Goal: Task Accomplishment & Management: Use online tool/utility

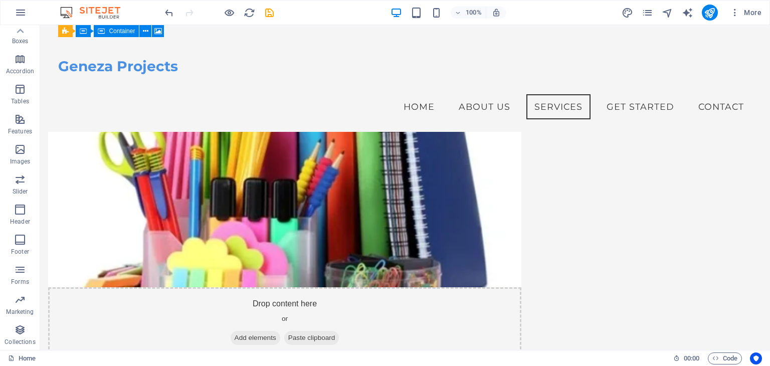
scroll to position [616, 0]
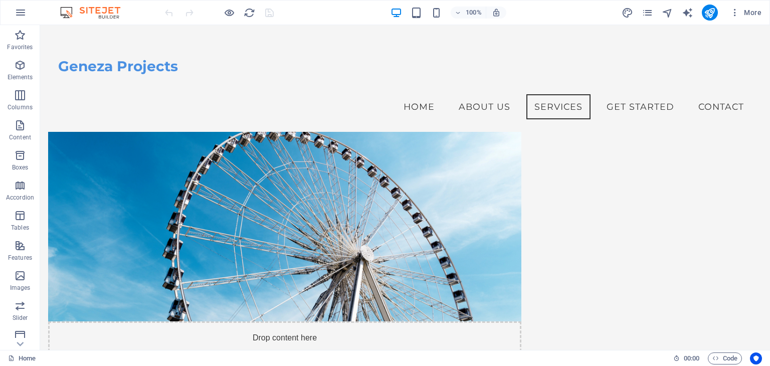
scroll to position [589, 0]
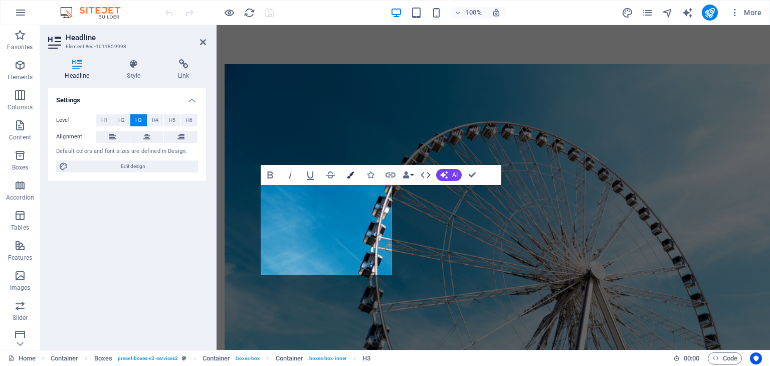
scroll to position [0, 4]
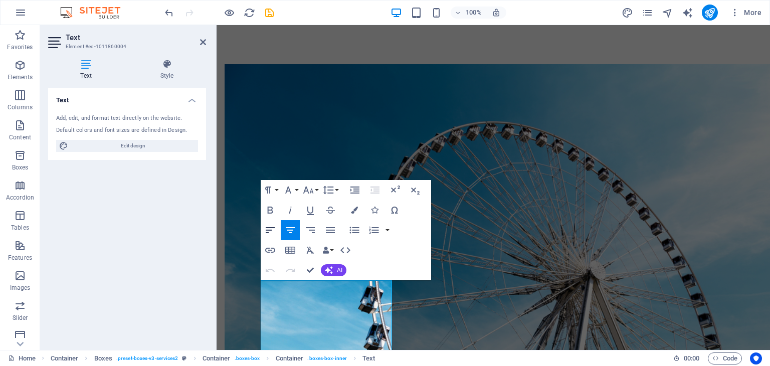
click at [275, 229] on icon "button" at bounding box center [270, 230] width 12 height 12
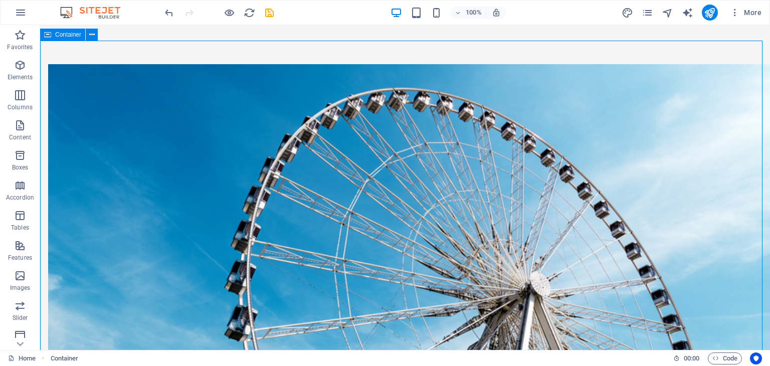
drag, startPoint x: 584, startPoint y: 137, endPoint x: 761, endPoint y: 143, distance: 177.2
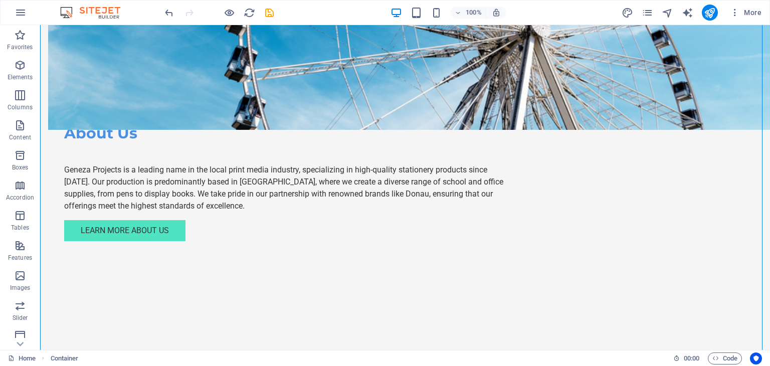
scroll to position [946, 0]
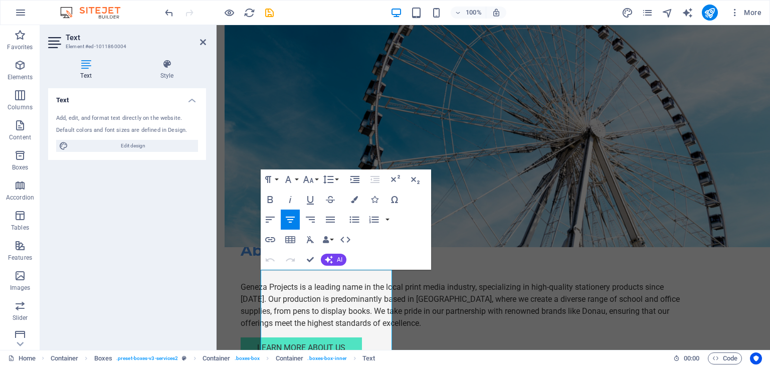
click at [269, 254] on icon "button" at bounding box center [270, 260] width 12 height 12
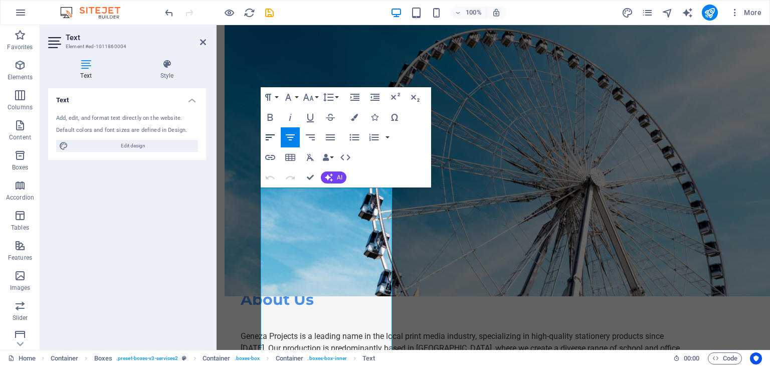
click at [270, 138] on icon "button" at bounding box center [270, 137] width 12 height 12
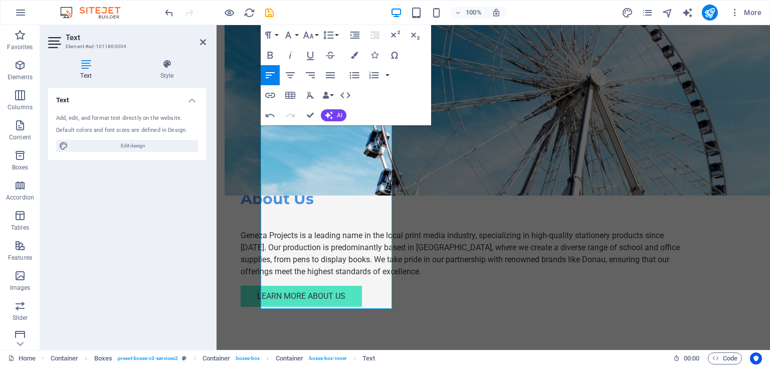
scroll to position [947, 0]
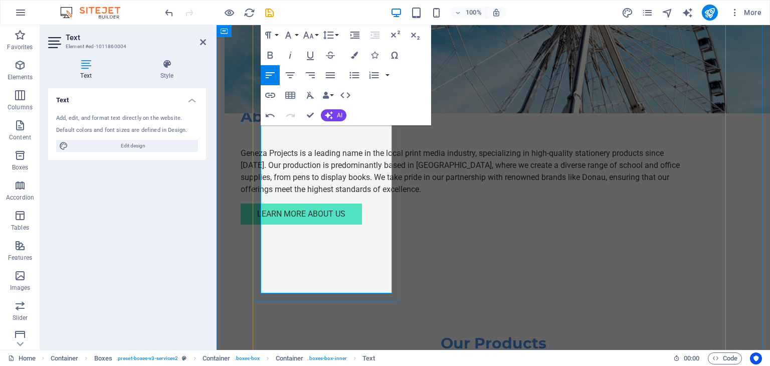
drag, startPoint x: 349, startPoint y: 286, endPoint x: 338, endPoint y: 182, distance: 105.0
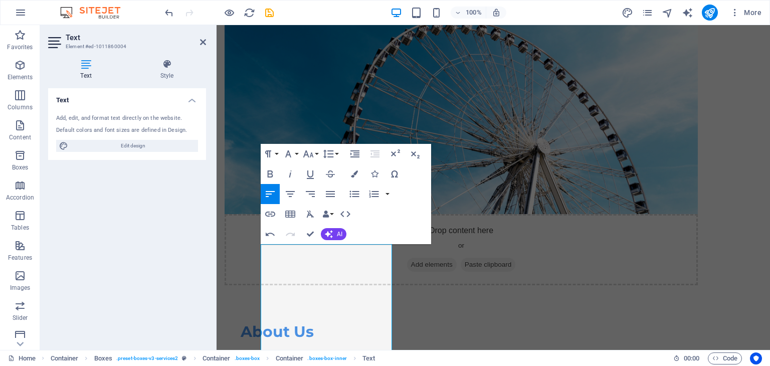
scroll to position [744, 0]
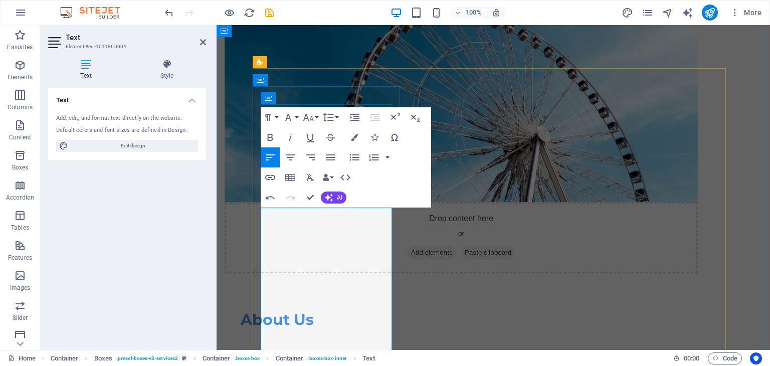
drag, startPoint x: 263, startPoint y: 213, endPoint x: 303, endPoint y: 265, distance: 65.8
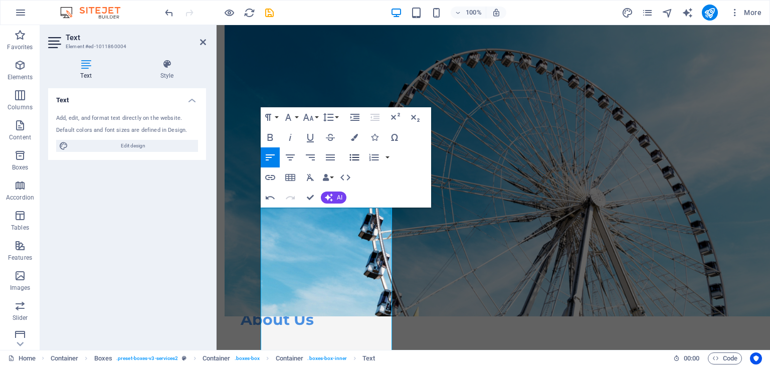
click at [355, 161] on icon "button" at bounding box center [355, 157] width 12 height 12
click at [348, 157] on button "Unordered List" at bounding box center [354, 157] width 19 height 20
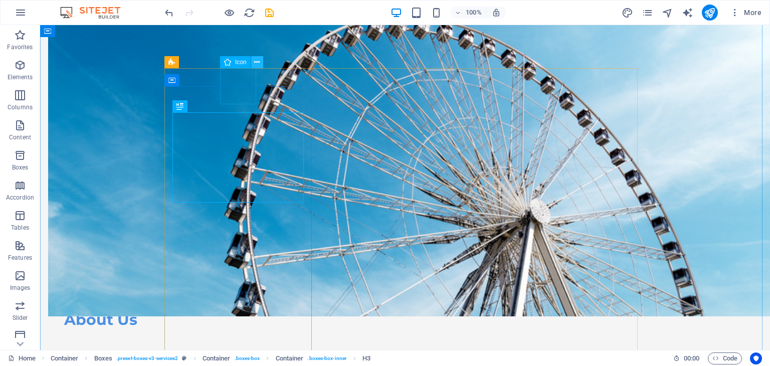
click at [255, 61] on icon at bounding box center [257, 62] width 6 height 11
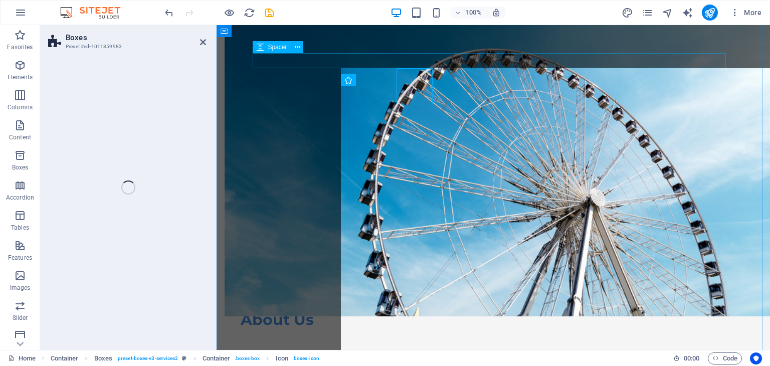
select select "rem"
select select "preset-boxes-v3-services2"
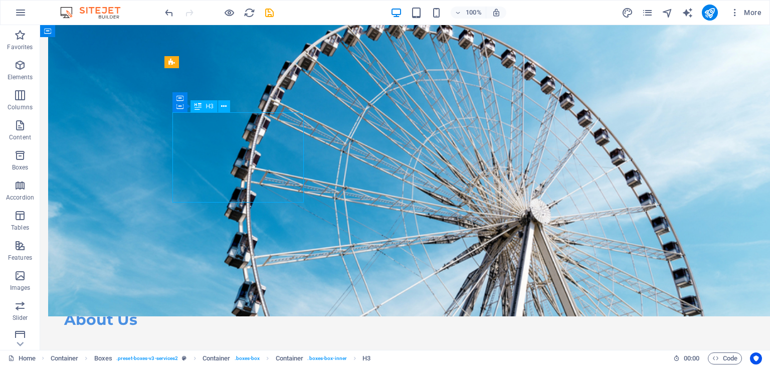
click at [257, 59] on icon at bounding box center [257, 62] width 6 height 11
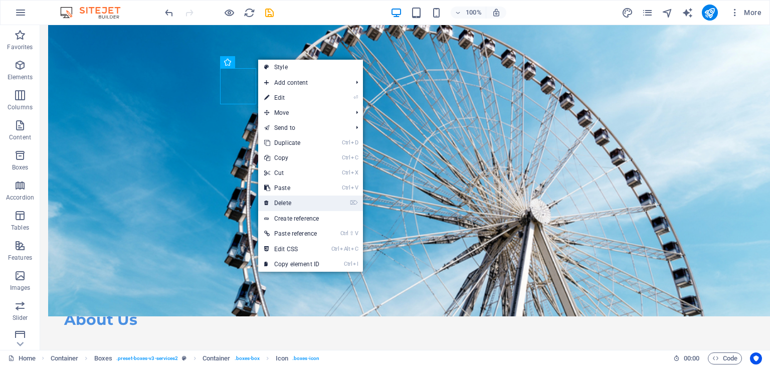
click at [279, 202] on link "⌦ Delete" at bounding box center [291, 203] width 67 height 15
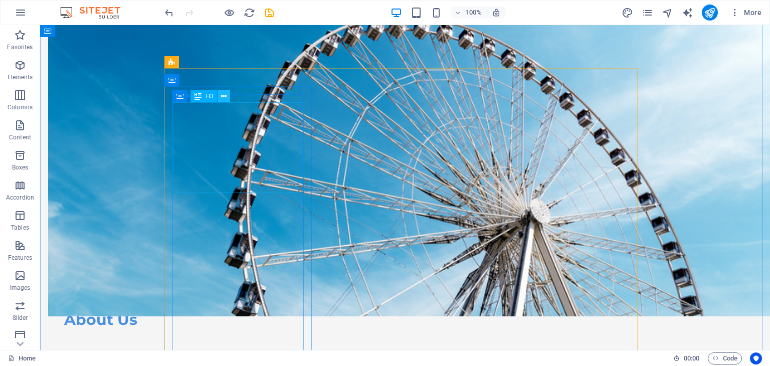
click at [225, 97] on icon at bounding box center [224, 96] width 6 height 11
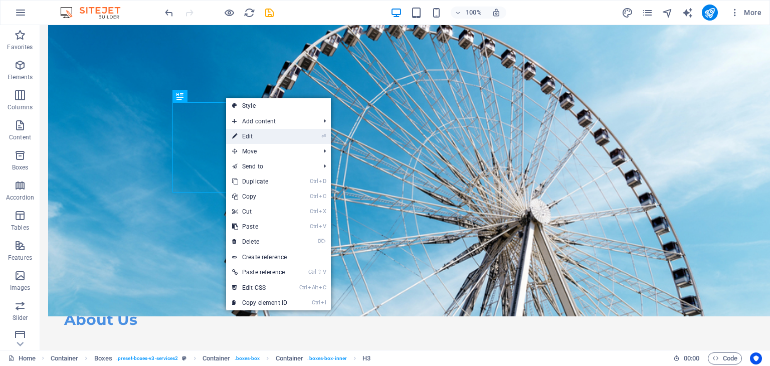
click at [263, 134] on link "⏎ Edit" at bounding box center [259, 136] width 67 height 15
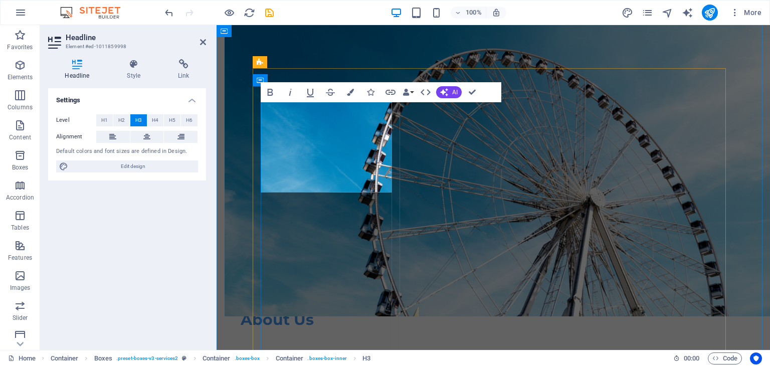
click at [295, 192] on icon at bounding box center [298, 192] width 6 height 11
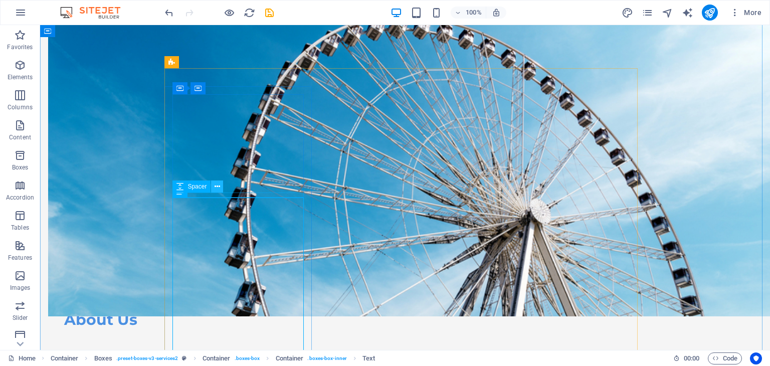
click at [213, 193] on button at bounding box center [217, 187] width 12 height 12
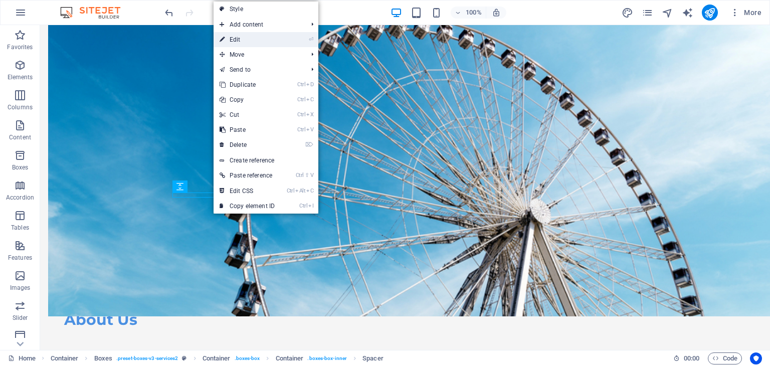
click at [239, 38] on link "⏎ Edit" at bounding box center [247, 39] width 67 height 15
select select "px"
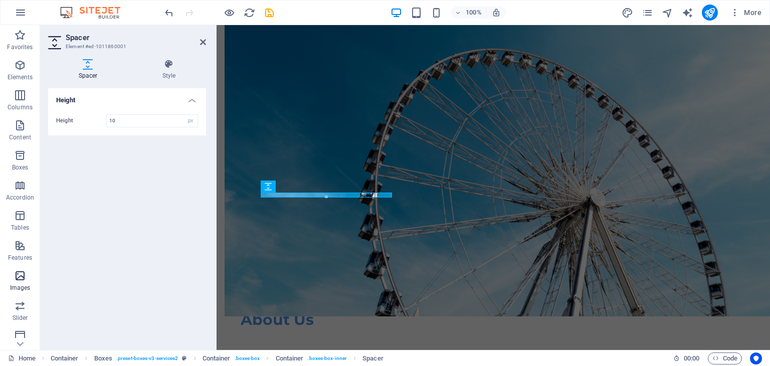
click at [21, 279] on icon "button" at bounding box center [20, 276] width 12 height 12
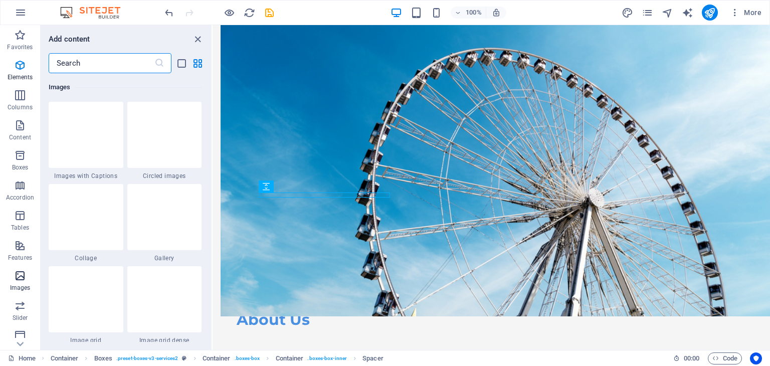
scroll to position [5086, 0]
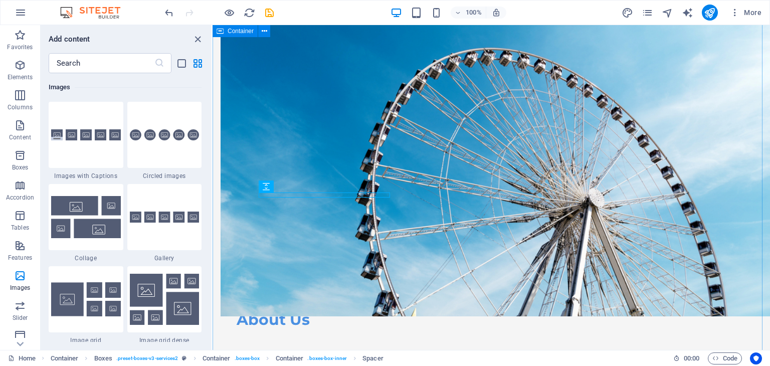
click at [210, 214] on section "Favorites Elements Columns Content Boxes Accordion Tables Features Images Slide…" at bounding box center [385, 187] width 770 height 325
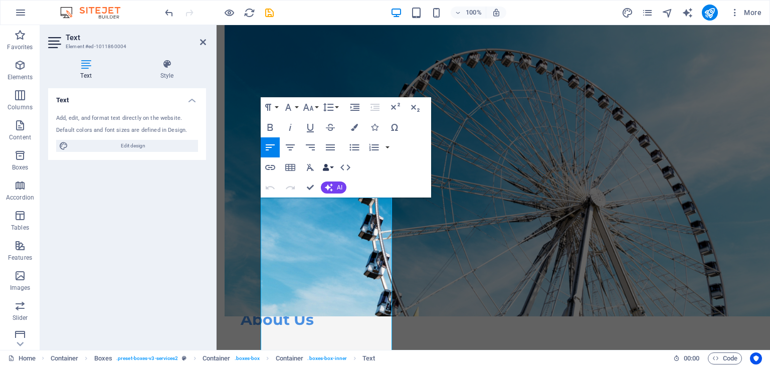
click at [331, 169] on button "Data Bindings" at bounding box center [328, 167] width 14 height 20
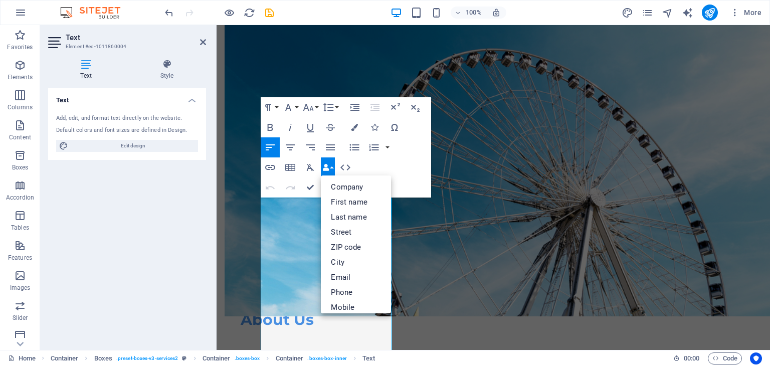
click at [427, 187] on div "Paragraph Format Normal Heading 1 Heading 2 Heading 3 Heading 4 Heading 5 Headi…" at bounding box center [346, 147] width 171 height 100
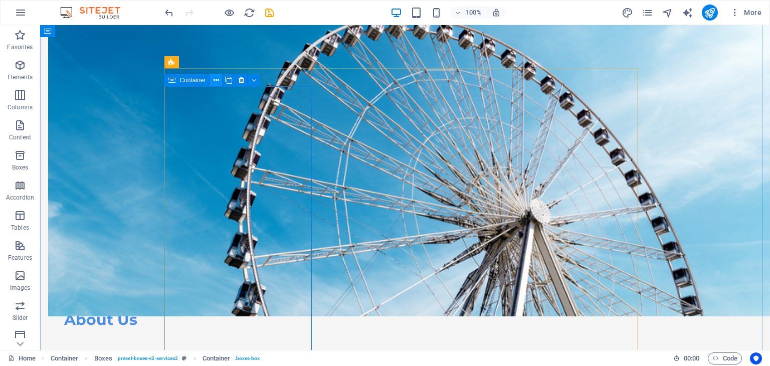
click at [215, 80] on icon at bounding box center [217, 80] width 6 height 11
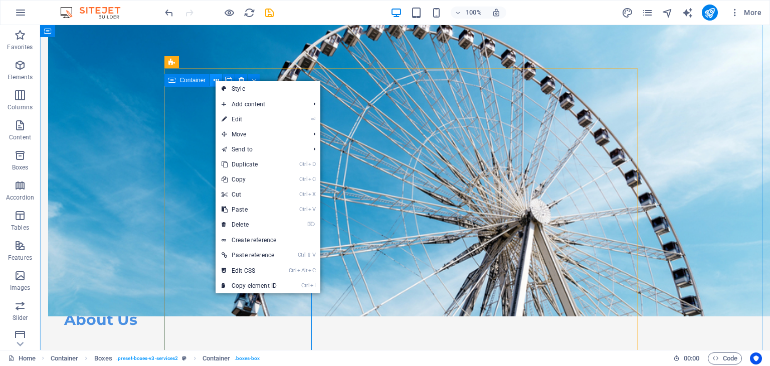
drag, startPoint x: 215, startPoint y: 80, endPoint x: 205, endPoint y: 90, distance: 13.5
click at [215, 80] on icon at bounding box center [217, 80] width 6 height 11
click at [251, 120] on link "⏎ Edit" at bounding box center [249, 119] width 67 height 15
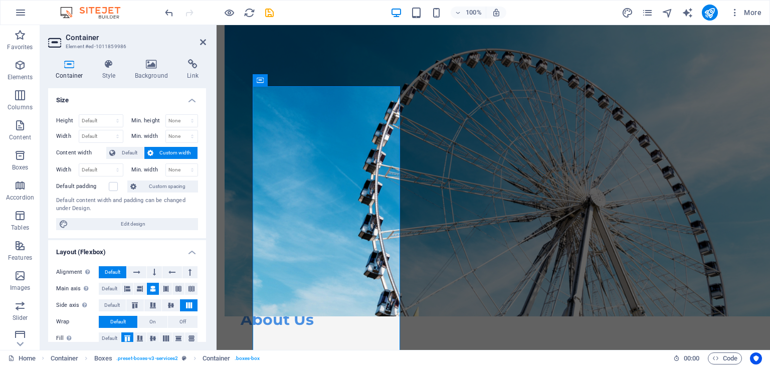
drag, startPoint x: 204, startPoint y: 192, endPoint x: 205, endPoint y: 219, distance: 27.1
click at [205, 219] on div "Size Height Default px rem % vh vw Min. height None px rem % vh vw Width Defaul…" at bounding box center [127, 215] width 158 height 254
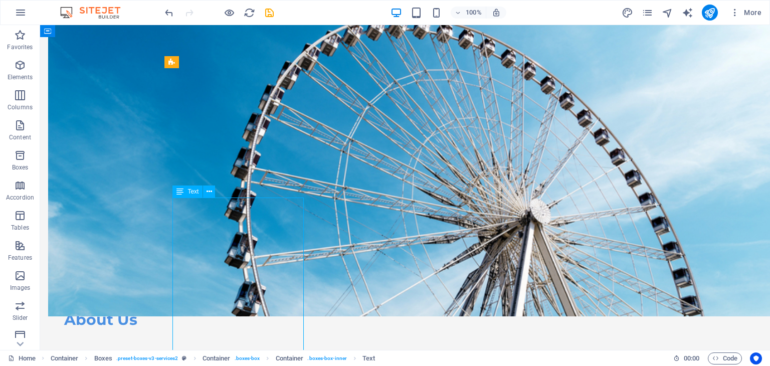
click at [253, 87] on icon at bounding box center [254, 88] width 6 height 11
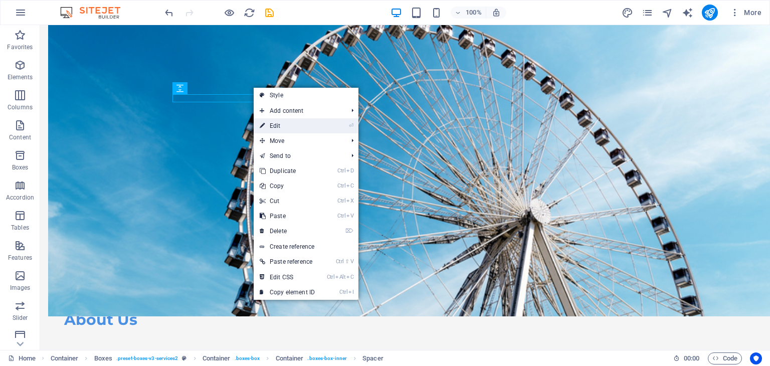
click at [277, 123] on link "⏎ Edit" at bounding box center [287, 125] width 67 height 15
select select "px"
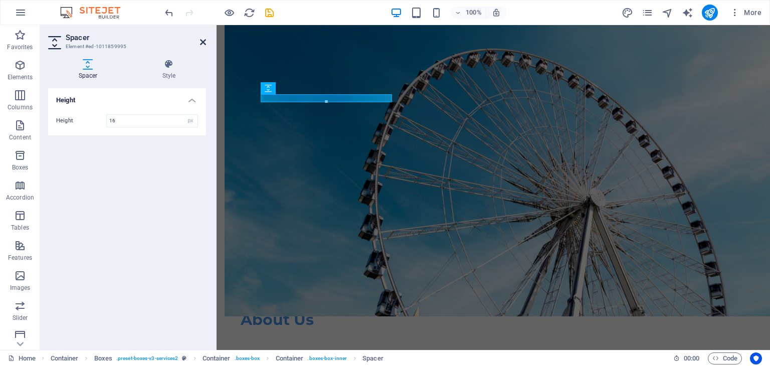
click at [205, 41] on icon at bounding box center [203, 42] width 6 height 8
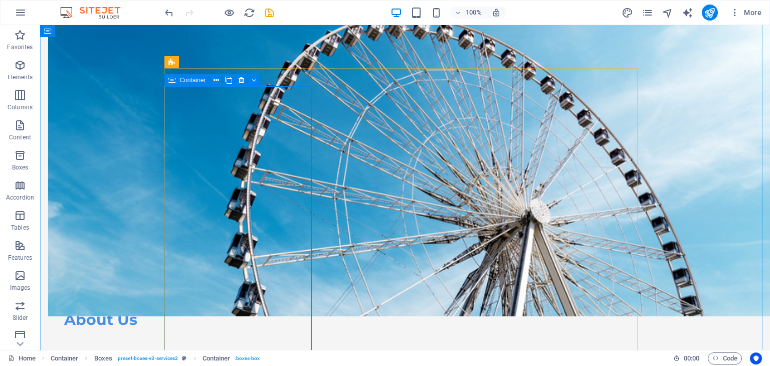
click at [253, 81] on icon at bounding box center [254, 80] width 5 height 11
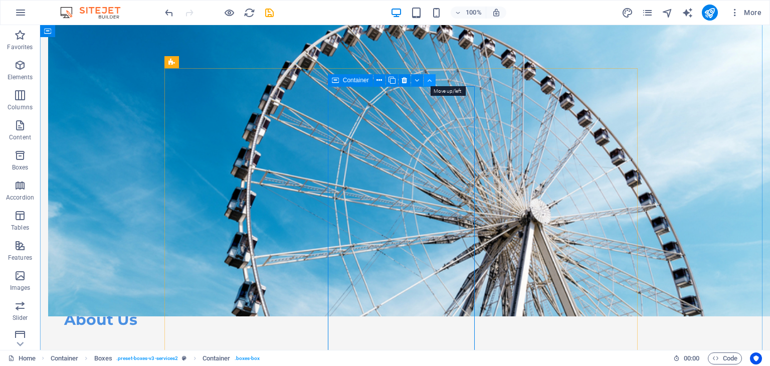
click at [429, 81] on icon at bounding box center [429, 80] width 5 height 11
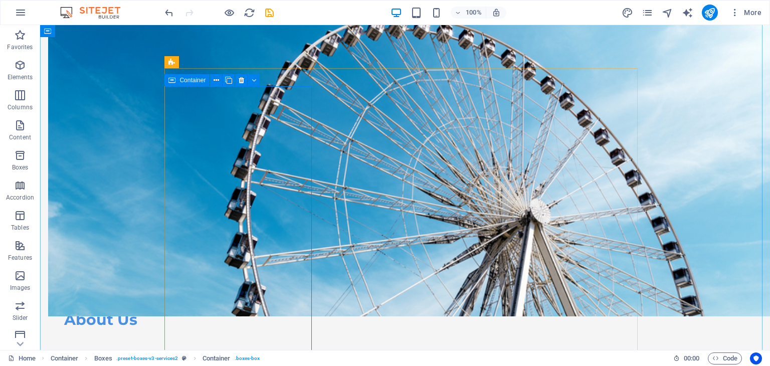
click at [215, 81] on icon at bounding box center [217, 80] width 6 height 11
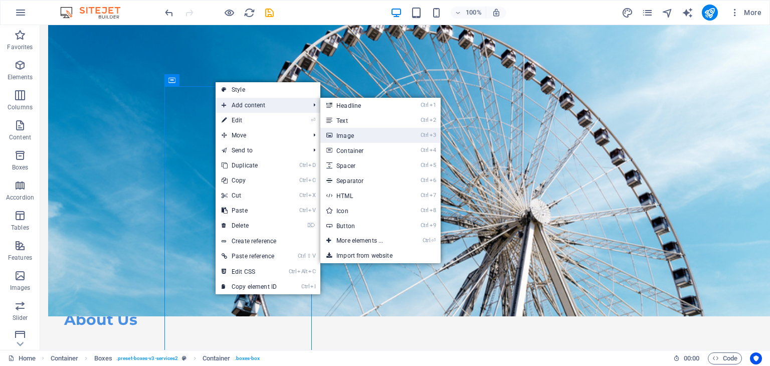
click at [349, 134] on link "Ctrl 3 Image" at bounding box center [361, 135] width 83 height 15
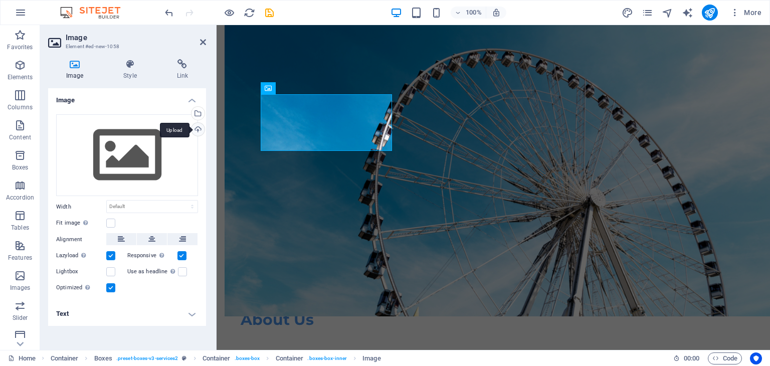
click at [199, 131] on div "Upload" at bounding box center [197, 130] width 15 height 15
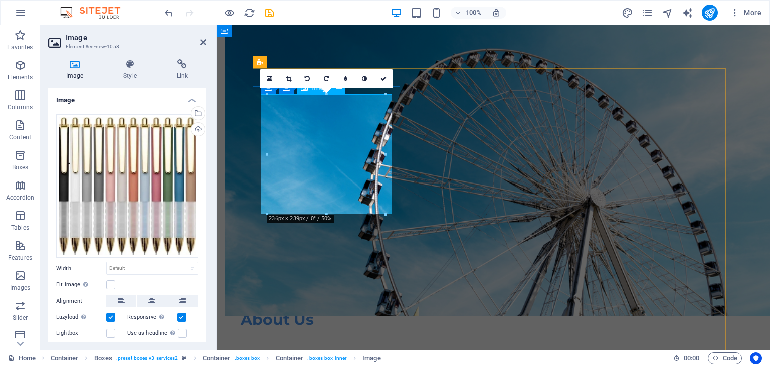
drag, startPoint x: 347, startPoint y: 153, endPoint x: 345, endPoint y: 186, distance: 32.7
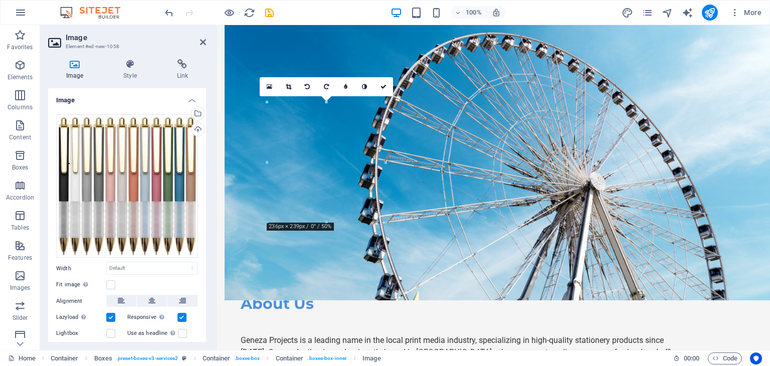
drag, startPoint x: 347, startPoint y: 115, endPoint x: 333, endPoint y: 307, distance: 193.1
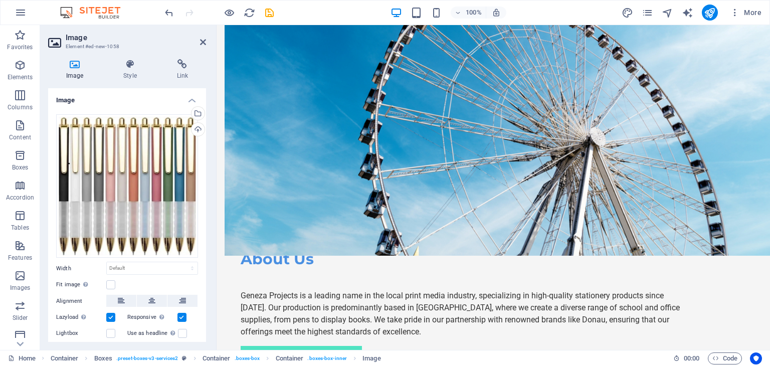
scroll to position [1103, 0]
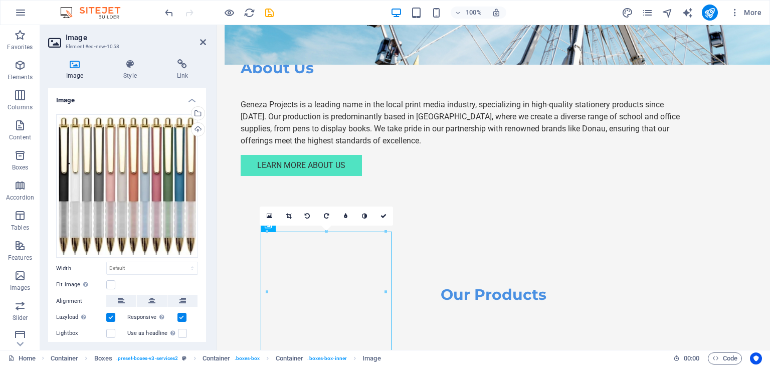
scroll to position [999, 0]
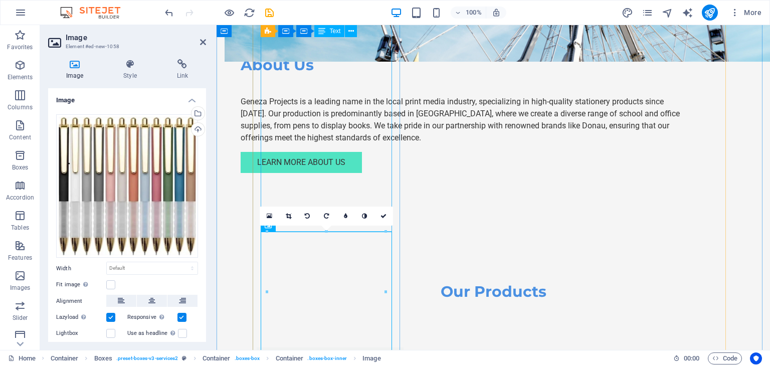
drag, startPoint x: 311, startPoint y: 188, endPoint x: 542, endPoint y: 225, distance: 233.8
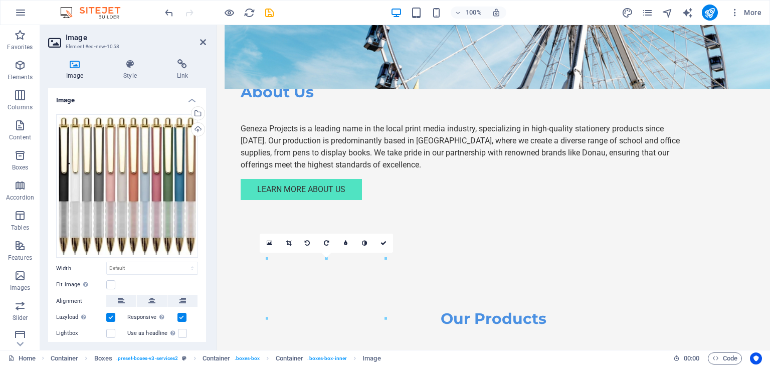
scroll to position [839, 0]
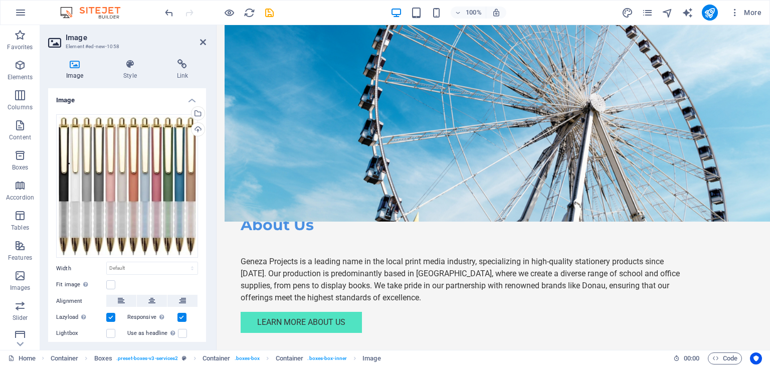
drag, startPoint x: 312, startPoint y: 329, endPoint x: 295, endPoint y: 121, distance: 208.4
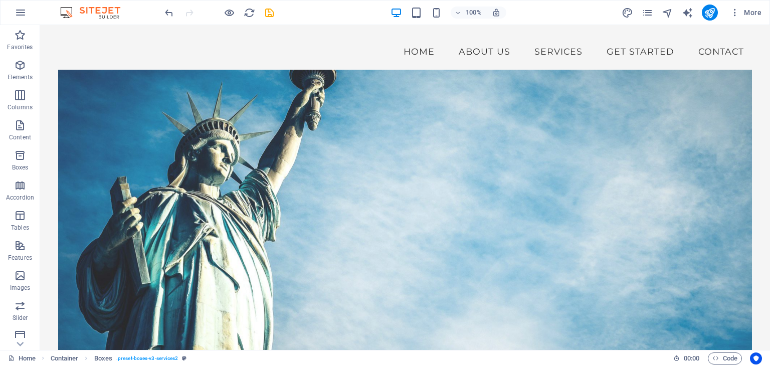
scroll to position [0, 0]
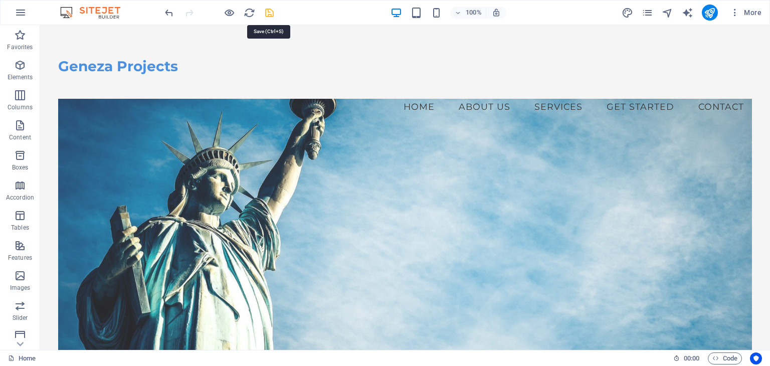
click at [267, 10] on icon "save" at bounding box center [270, 13] width 12 height 12
click at [262, 185] on figure at bounding box center [405, 247] width 694 height 296
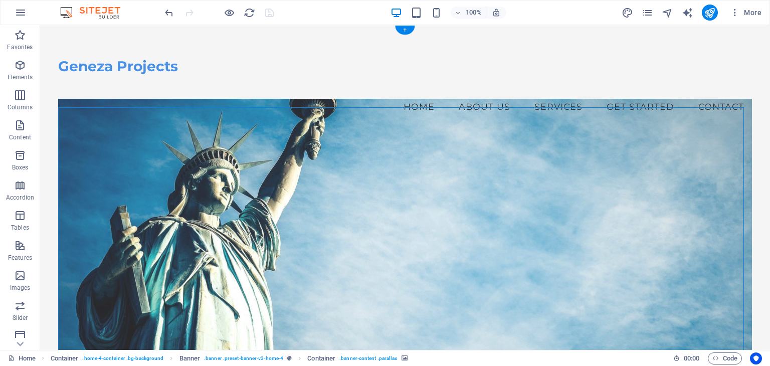
click at [262, 185] on figure at bounding box center [405, 247] width 694 height 296
click at [237, 181] on figure at bounding box center [405, 247] width 694 height 296
click at [60, 181] on figure at bounding box center [405, 247] width 694 height 296
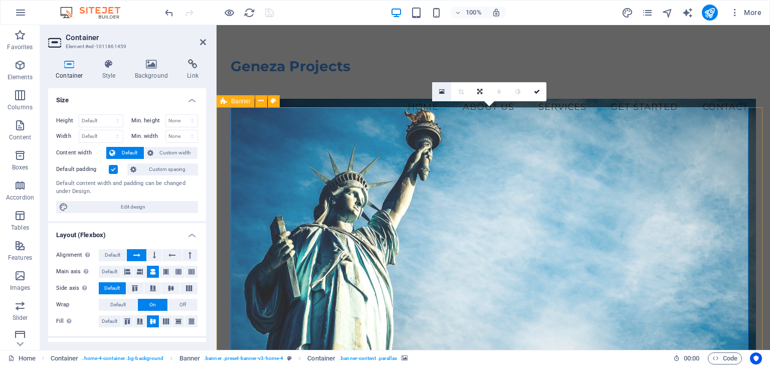
click at [443, 92] on icon at bounding box center [442, 91] width 6 height 7
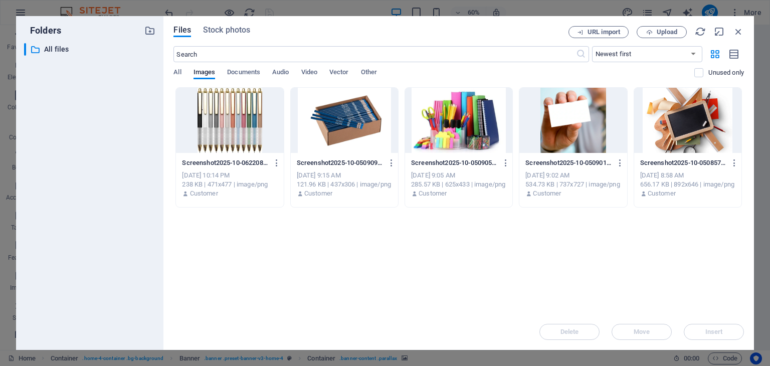
click at [673, 118] on div at bounding box center [687, 120] width 107 height 65
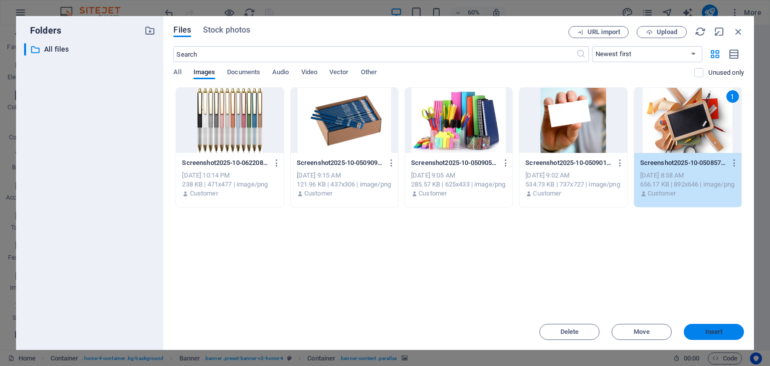
click at [704, 331] on span "Insert" at bounding box center [714, 332] width 52 height 6
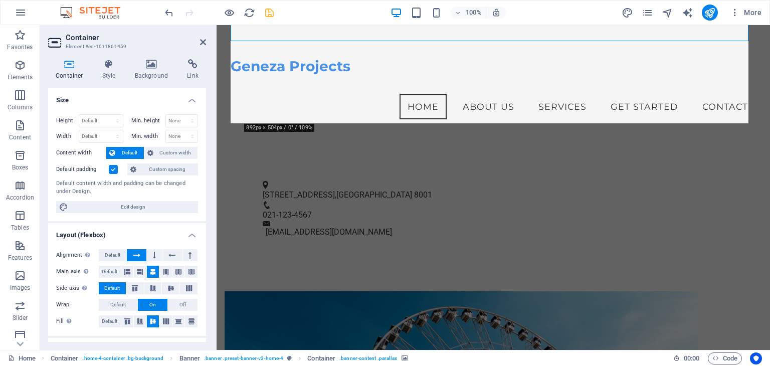
scroll to position [260, 0]
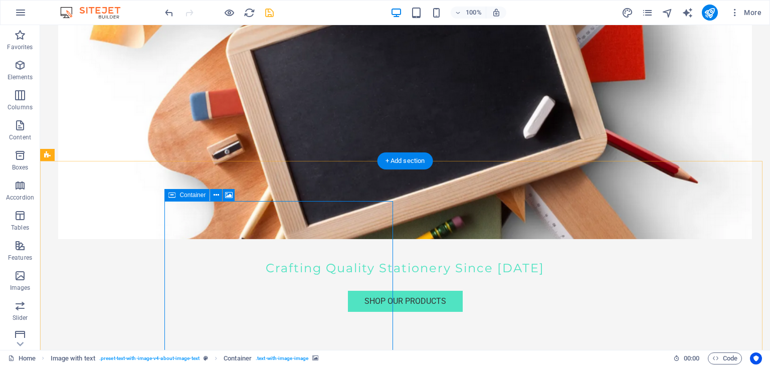
click at [229, 196] on icon at bounding box center [229, 195] width 8 height 11
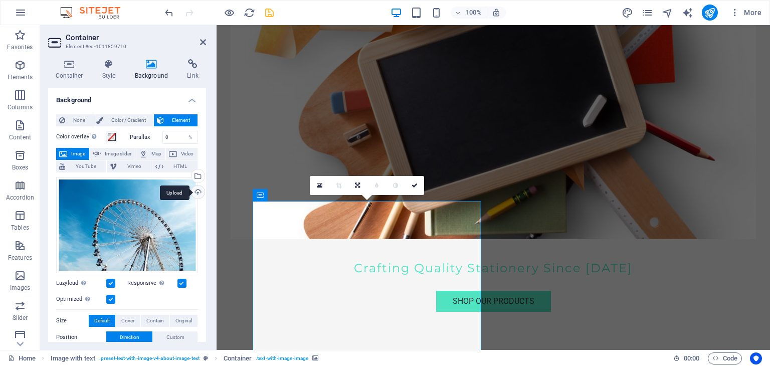
click at [197, 190] on div "Upload" at bounding box center [197, 193] width 15 height 15
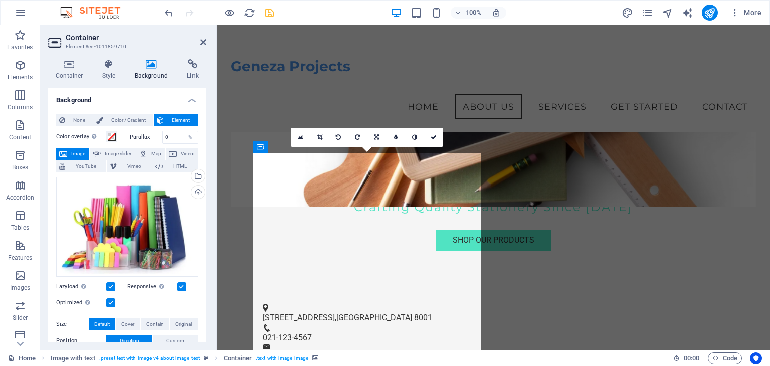
scroll to position [272, 0]
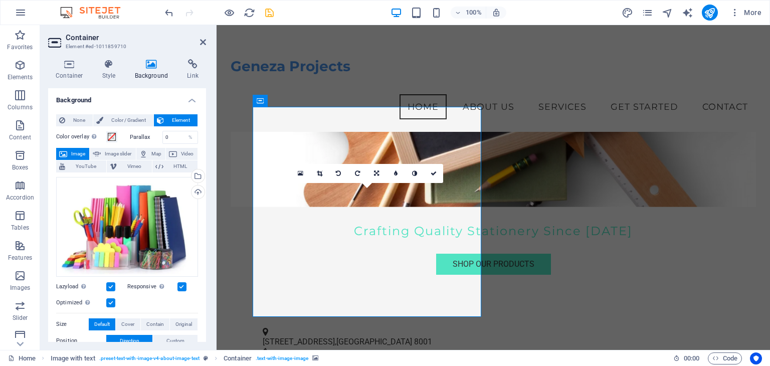
click at [271, 13] on icon "save" at bounding box center [270, 13] width 12 height 12
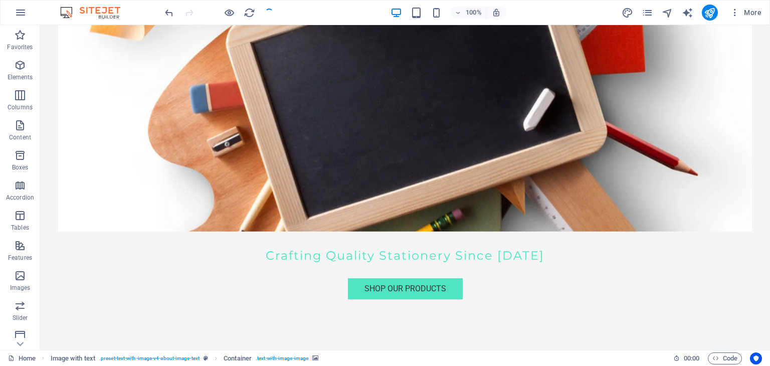
checkbox input "false"
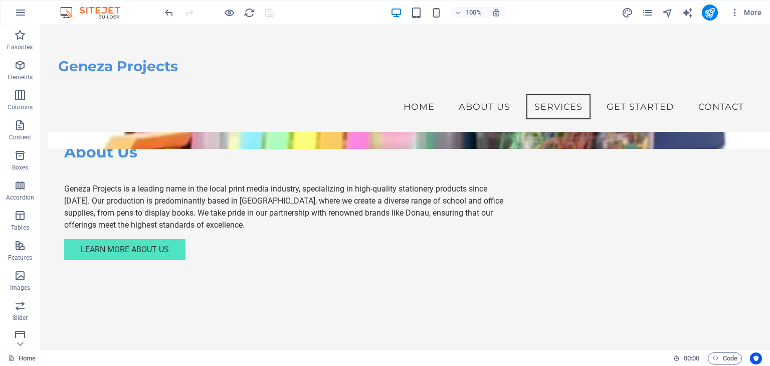
scroll to position [0, 0]
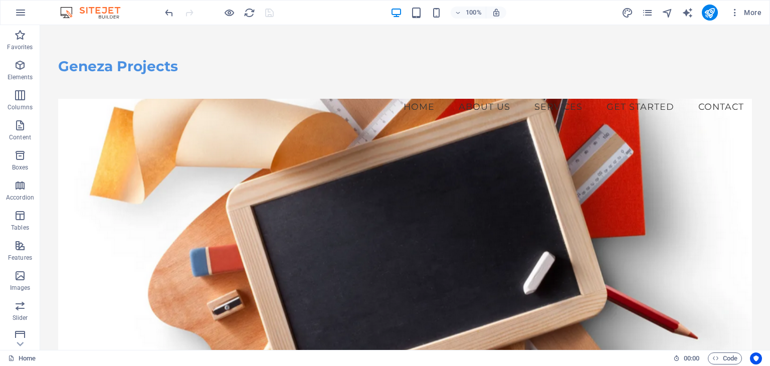
click at [269, 14] on div at bounding box center [219, 13] width 112 height 16
click at [268, 14] on div at bounding box center [219, 13] width 112 height 16
